Goal: Information Seeking & Learning: Learn about a topic

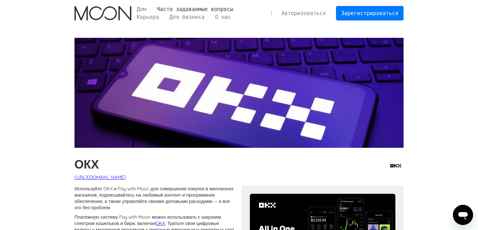
click at [184, 8] on font "Часто задаваемые вопросы" at bounding box center [195, 9] width 76 height 6
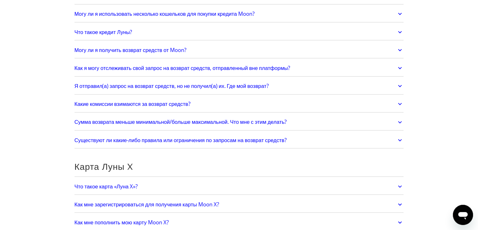
scroll to position [315, 0]
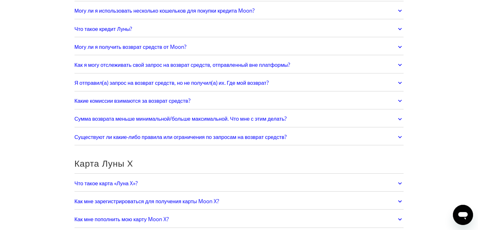
click at [147, 46] on font "Могу ли я получить возврат средств от Moon?" at bounding box center [131, 46] width 112 height 7
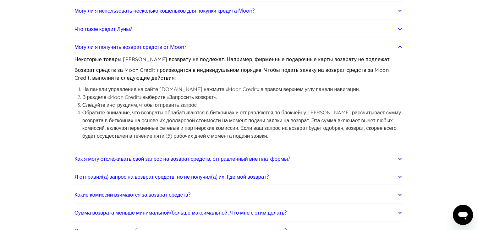
click at [147, 46] on font "Могу ли я получить возврат средств от Moon?" at bounding box center [131, 46] width 112 height 7
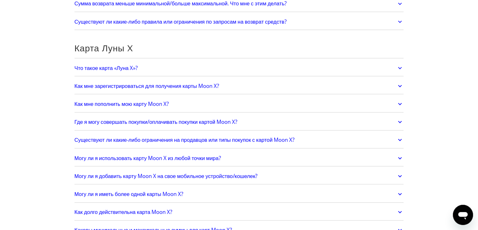
scroll to position [440, 0]
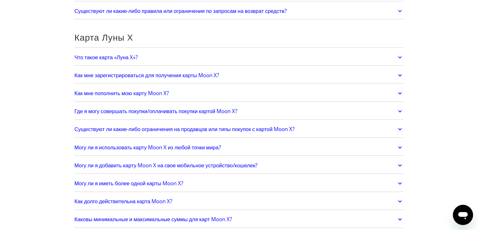
click at [102, 95] on font "Как мне пополнить мою карту Moon X?" at bounding box center [122, 92] width 94 height 7
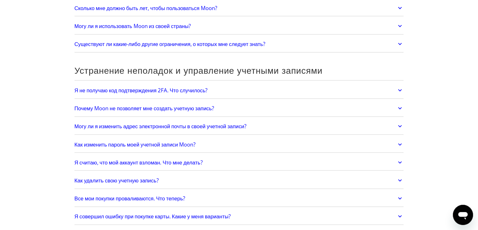
scroll to position [1384, 0]
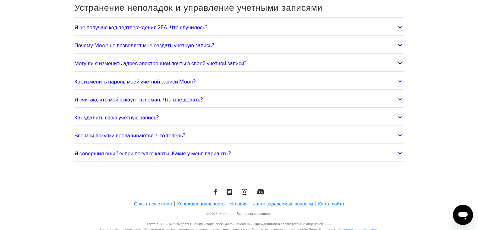
click at [243, 63] on link "Могу ли я изменить адрес электронной почты в своей учетной записи?" at bounding box center [240, 63] width 330 height 13
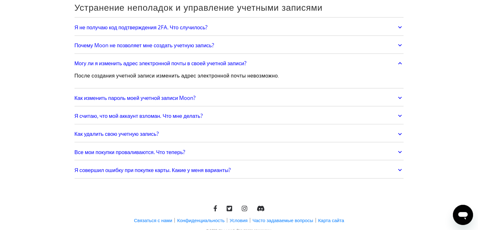
click at [208, 168] on font "Я совершил ошибку при покупке карты. Какие у меня варианты?" at bounding box center [153, 169] width 156 height 7
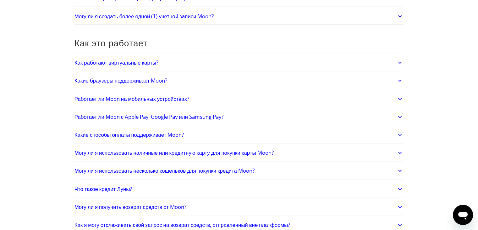
scroll to position [0, 0]
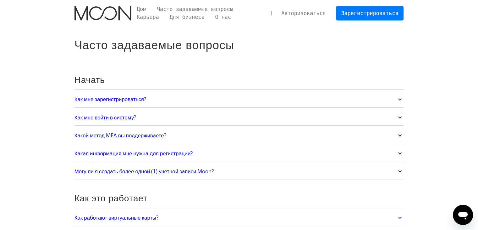
click at [119, 10] on img "дом" at bounding box center [103, 13] width 57 height 14
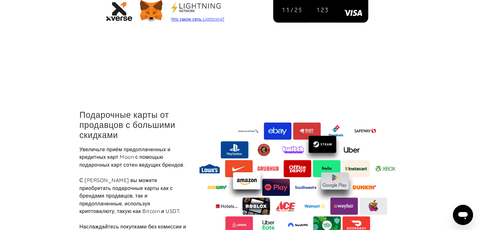
scroll to position [742, 0]
